Goal: Find contact information: Find contact information

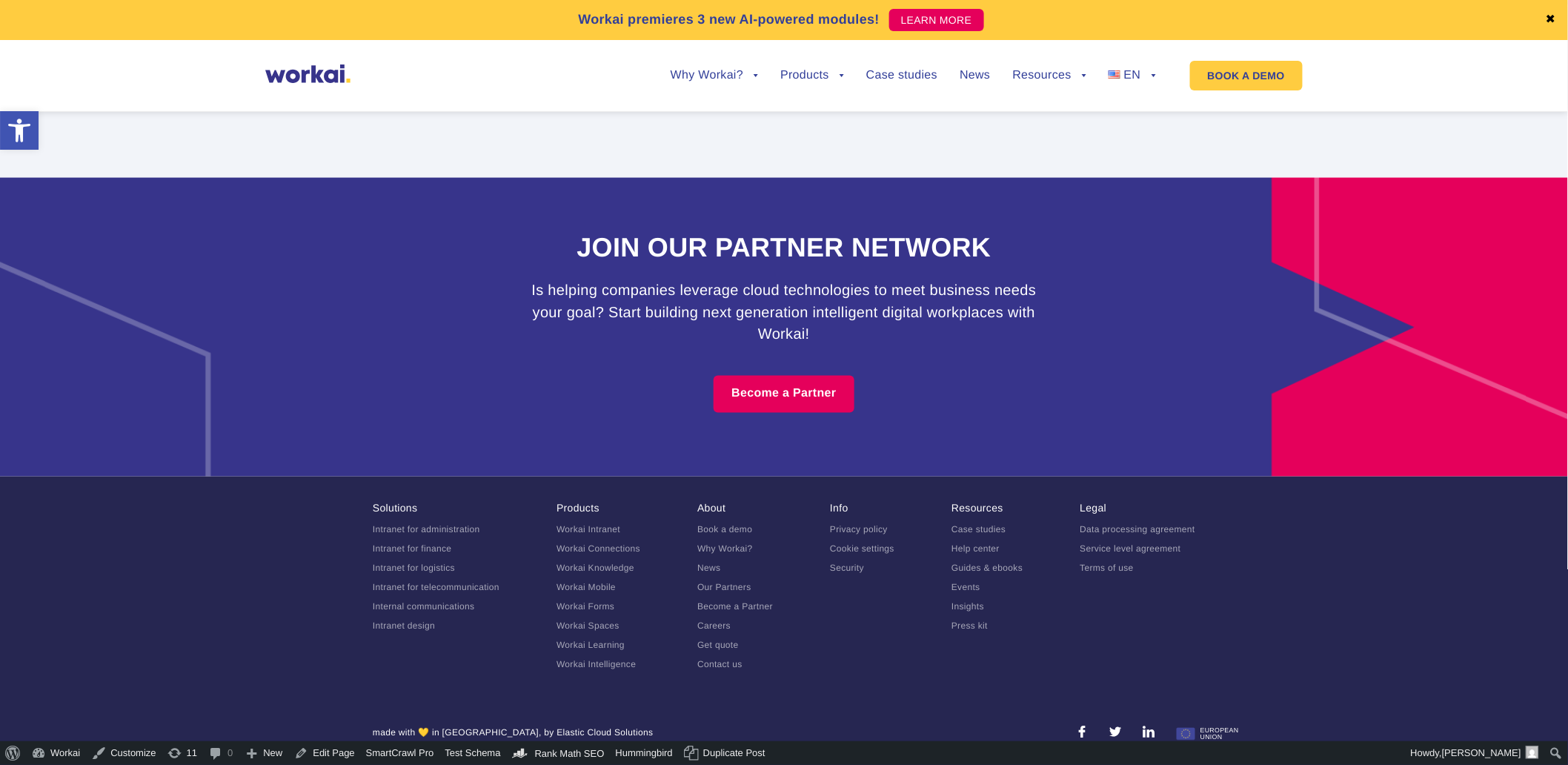
drag, startPoint x: 732, startPoint y: 662, endPoint x: 888, endPoint y: 668, distance: 156.1
click at [732, 662] on link "Contact us" at bounding box center [720, 665] width 45 height 10
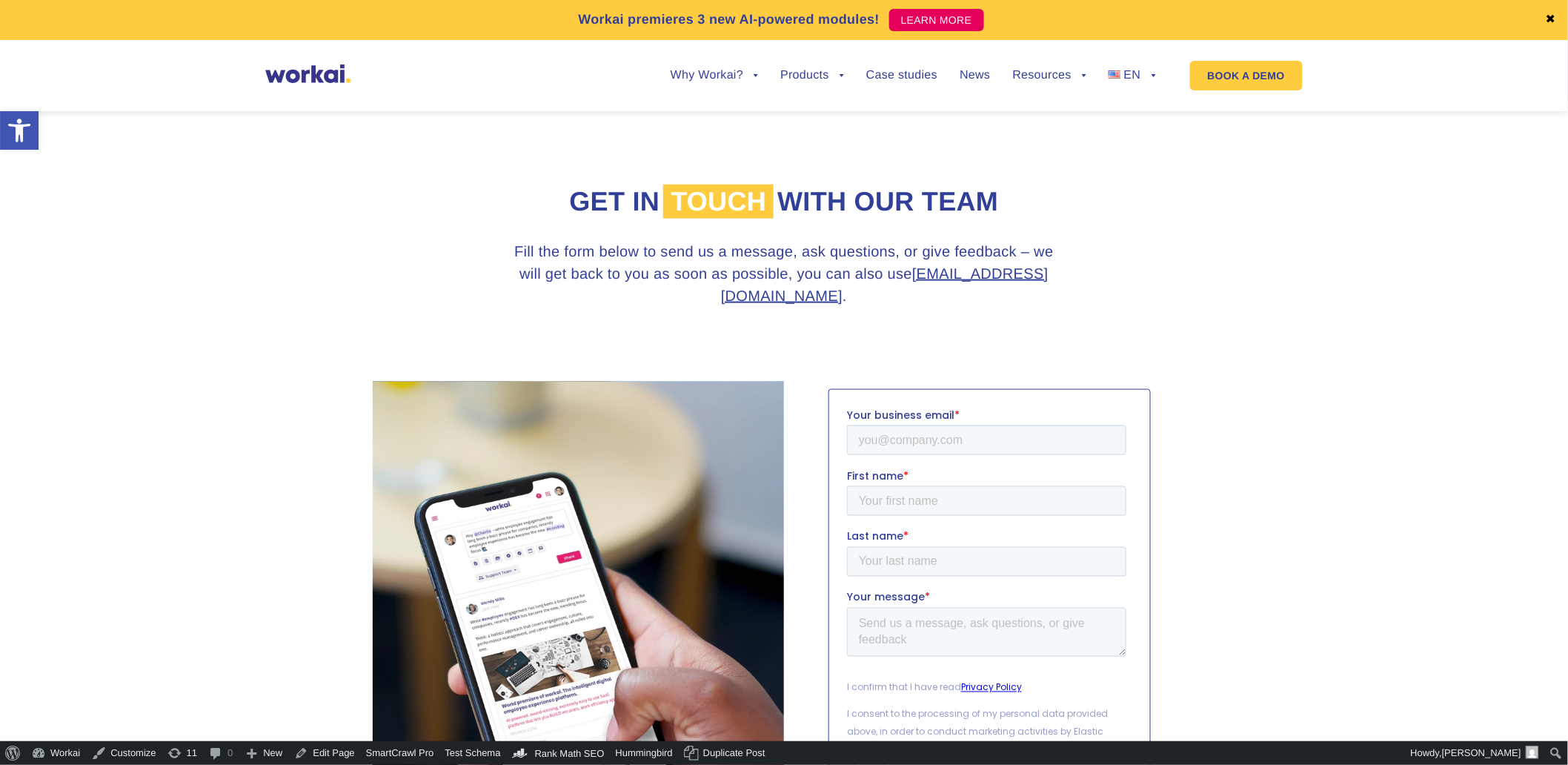
scroll to position [1376, 0]
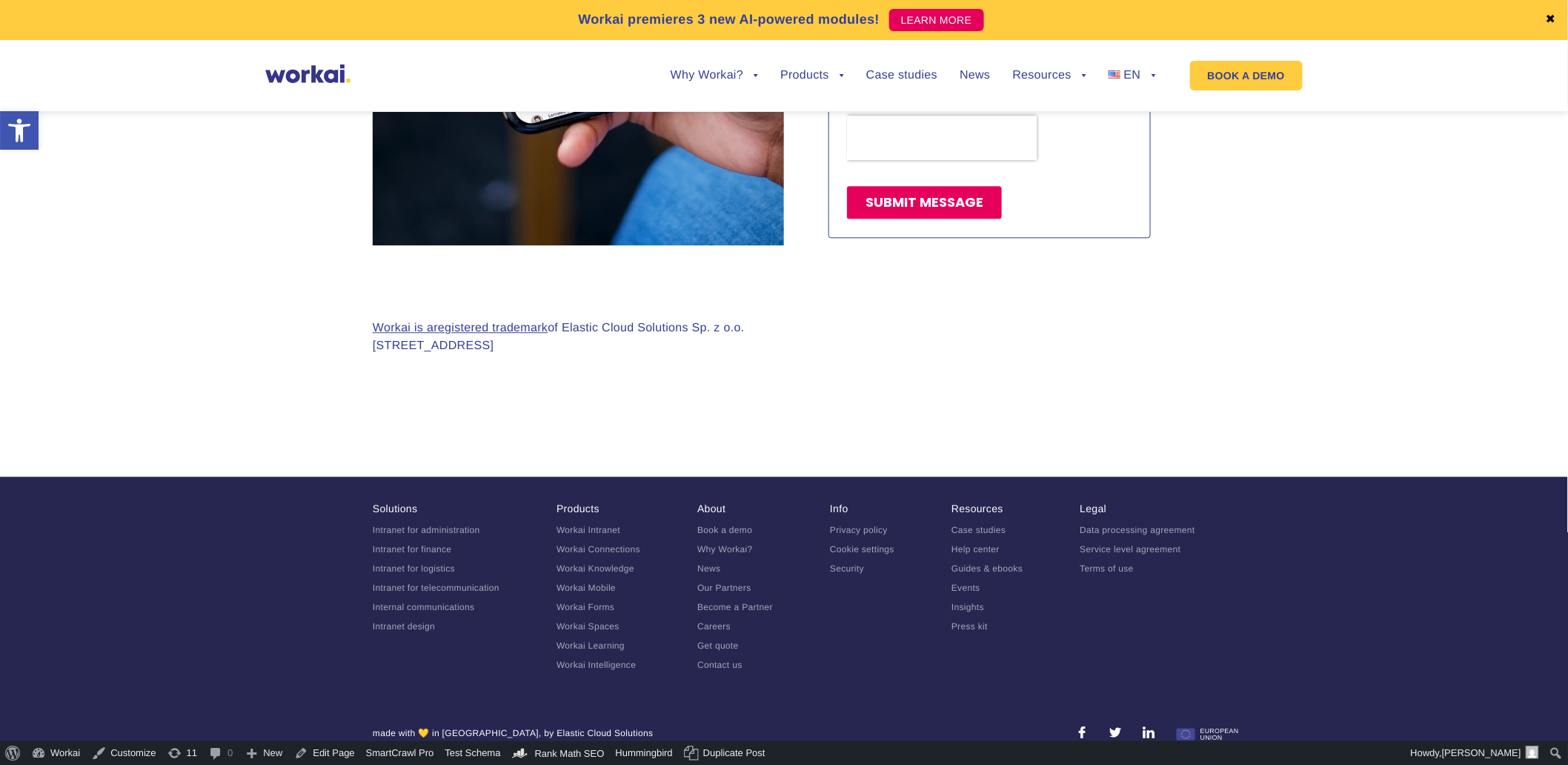
click at [720, 502] on link "About" at bounding box center [711, 508] width 29 height 12
